Goal: Navigation & Orientation: Find specific page/section

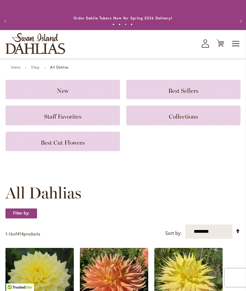
click at [180, 120] on span "Collections" at bounding box center [183, 116] width 29 height 7
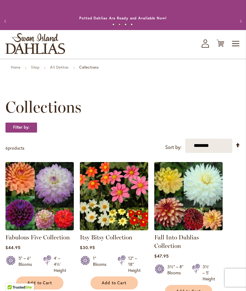
click at [13, 69] on link "Home" at bounding box center [15, 67] width 9 height 5
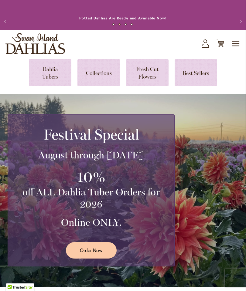
click at [206, 48] on icon "My Account" at bounding box center [204, 43] width 7 height 8
